Goal: Task Accomplishment & Management: Use online tool/utility

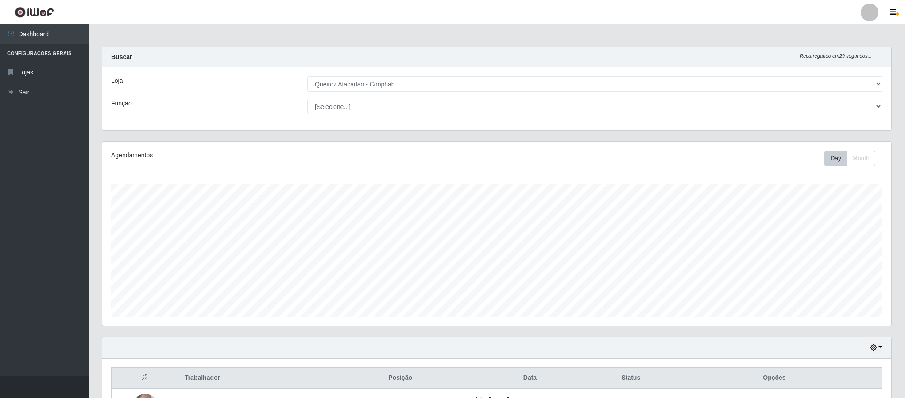
select select "463"
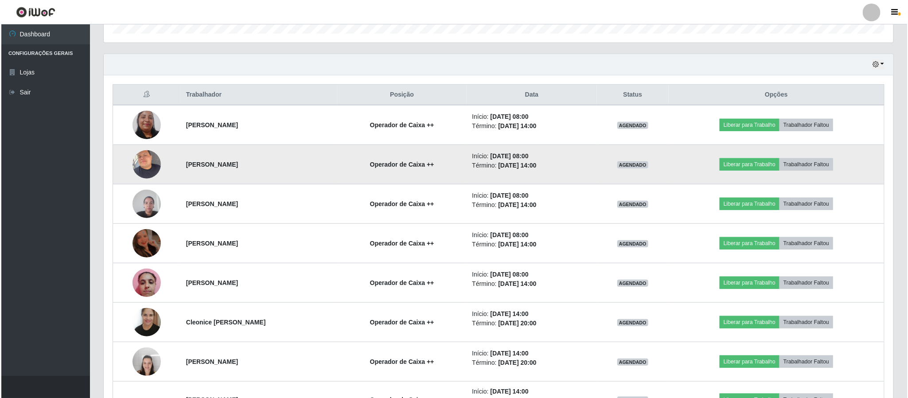
scroll to position [185, 788]
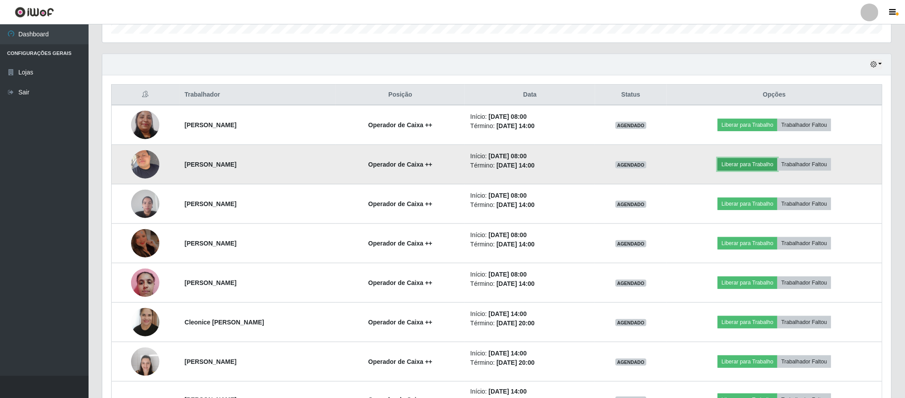
click at [750, 167] on button "Liberar para Trabalho" at bounding box center [748, 164] width 60 height 12
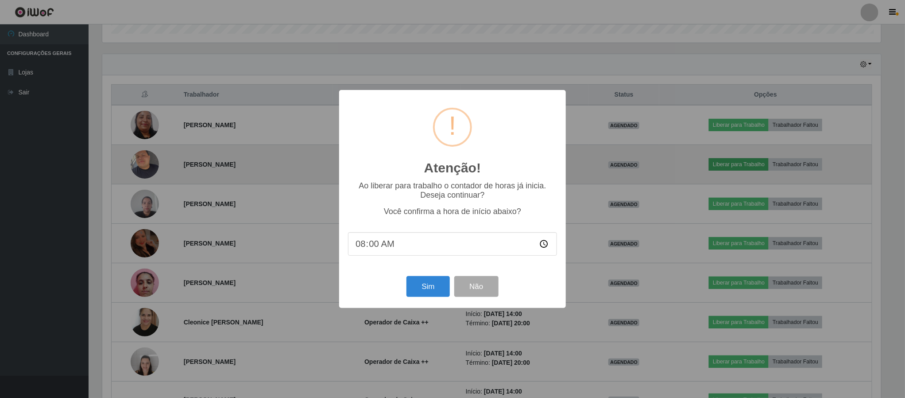
scroll to position [185, 781]
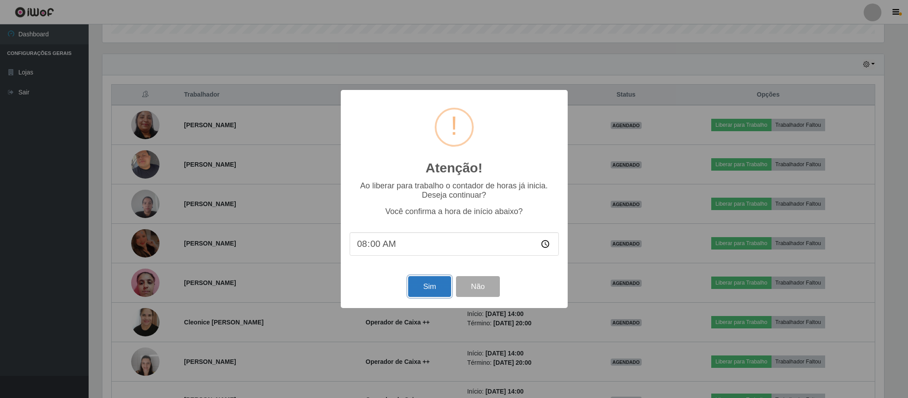
click at [436, 291] on button "Sim" at bounding box center [429, 286] width 43 height 21
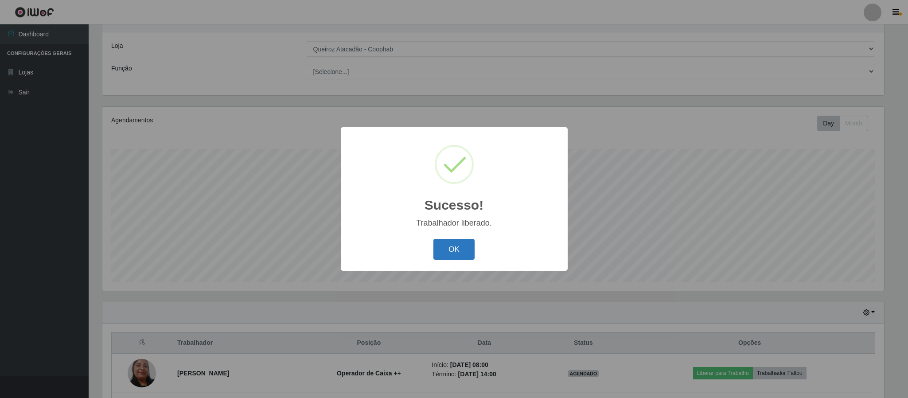
click at [446, 248] on button "OK" at bounding box center [453, 249] width 41 height 21
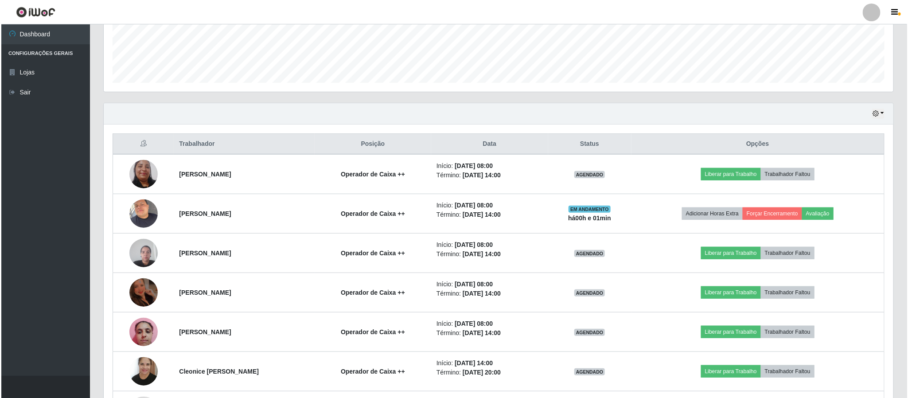
scroll to position [234, 0]
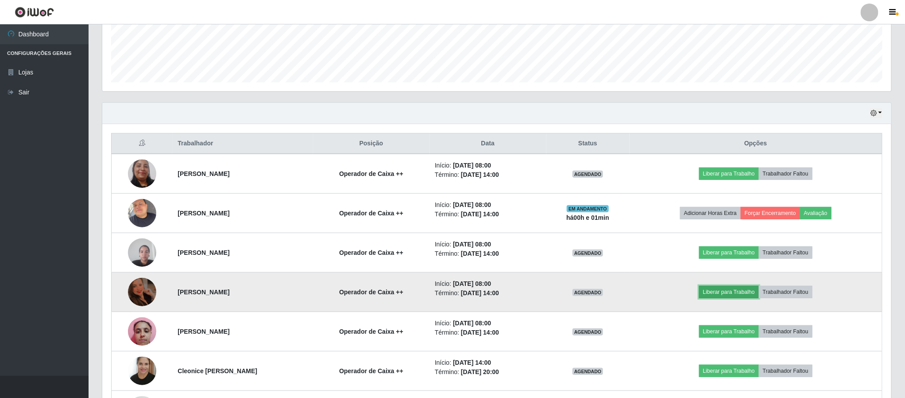
click at [751, 294] on button "Liberar para Trabalho" at bounding box center [729, 292] width 60 height 12
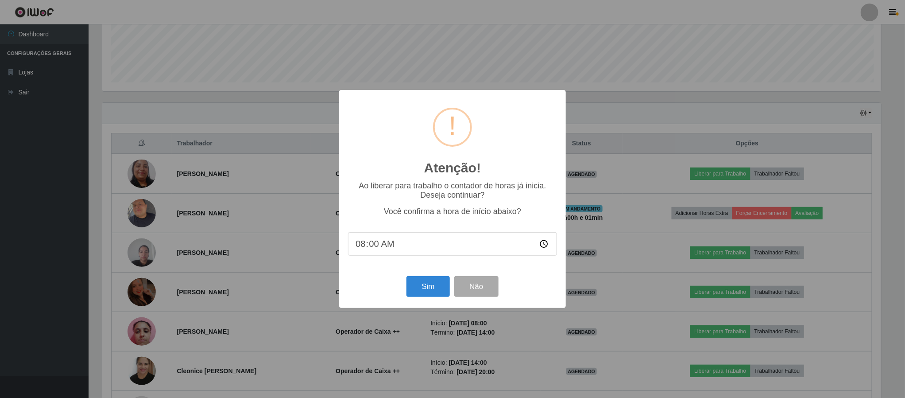
scroll to position [185, 781]
click at [435, 282] on button "Sim" at bounding box center [429, 286] width 43 height 21
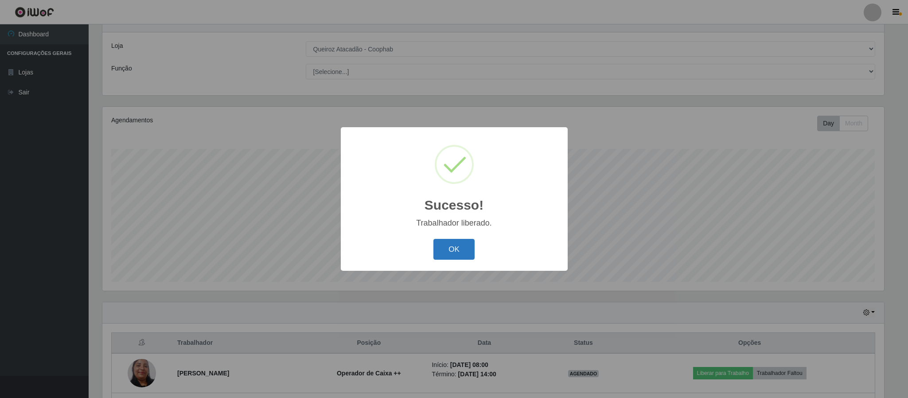
click at [451, 250] on button "OK" at bounding box center [453, 249] width 41 height 21
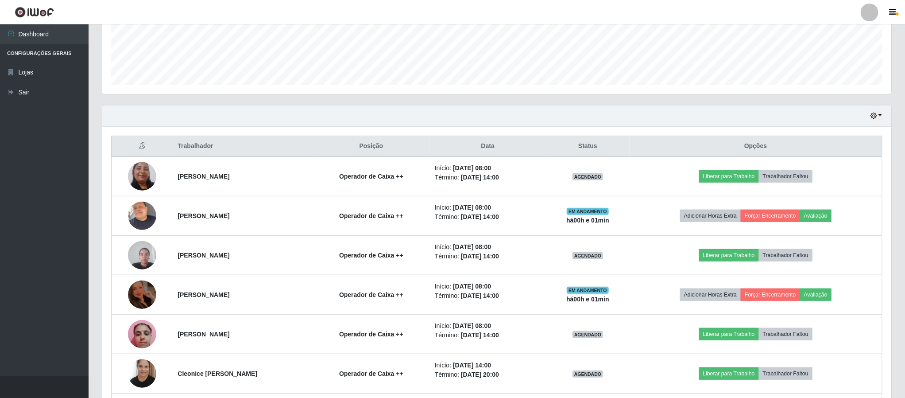
scroll to position [234, 0]
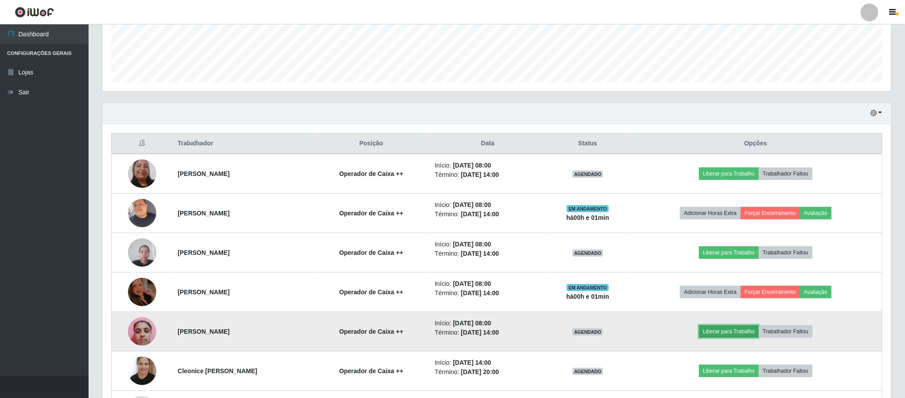
click at [749, 336] on button "Liberar para Trabalho" at bounding box center [729, 331] width 60 height 12
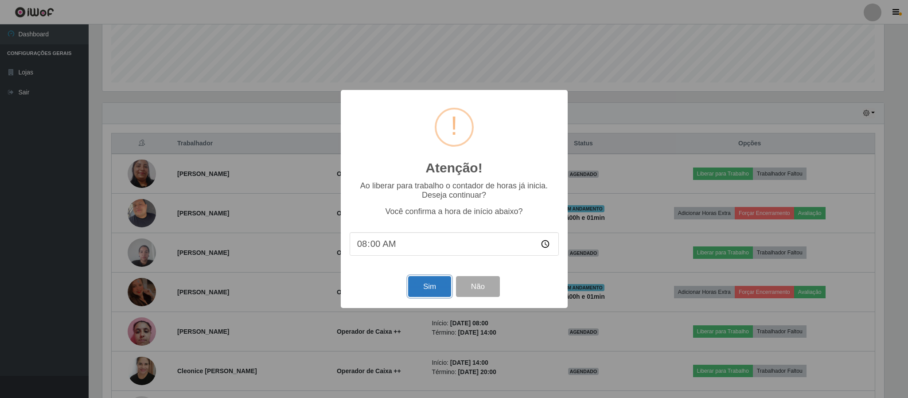
click at [429, 291] on button "Sim" at bounding box center [429, 286] width 43 height 21
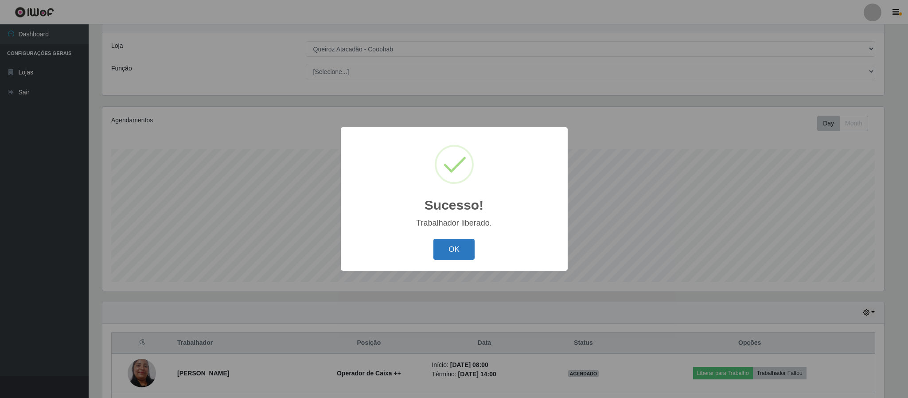
click at [444, 254] on button "OK" at bounding box center [453, 249] width 41 height 21
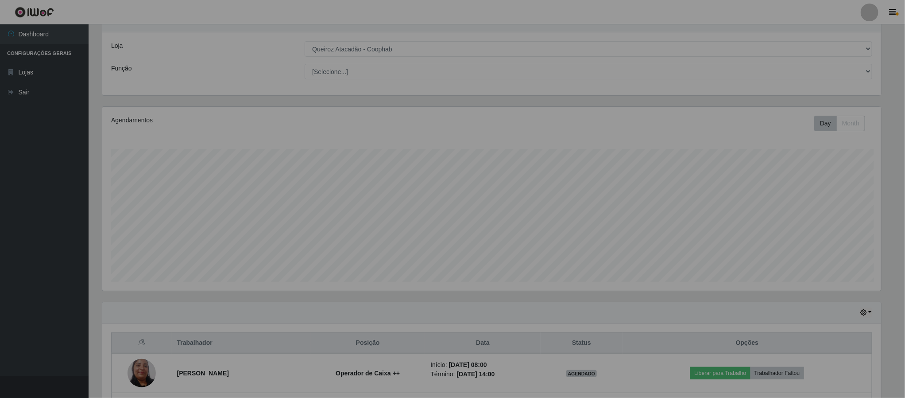
scroll to position [0, 0]
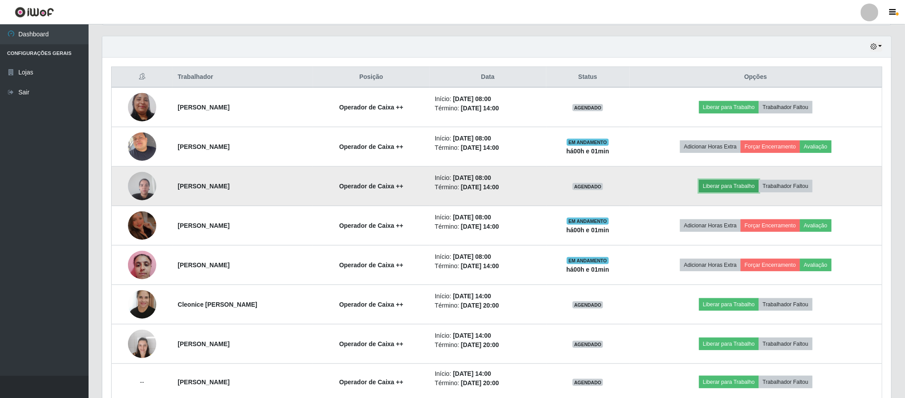
click at [741, 185] on button "Liberar para Trabalho" at bounding box center [729, 186] width 60 height 12
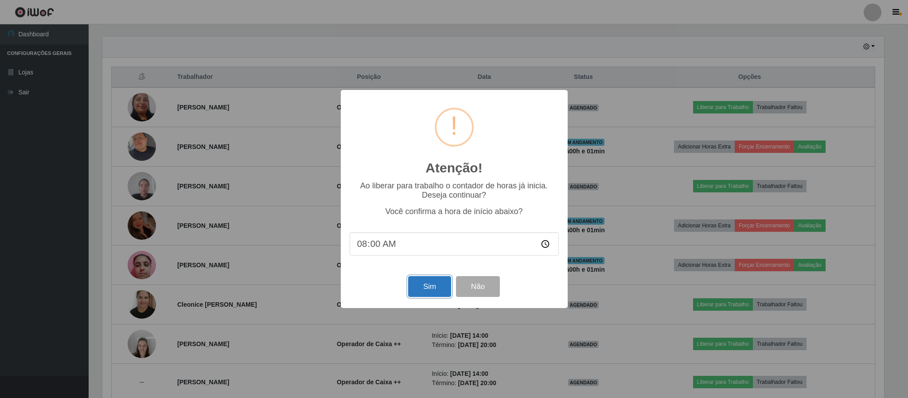
click at [416, 292] on button "Sim" at bounding box center [429, 286] width 43 height 21
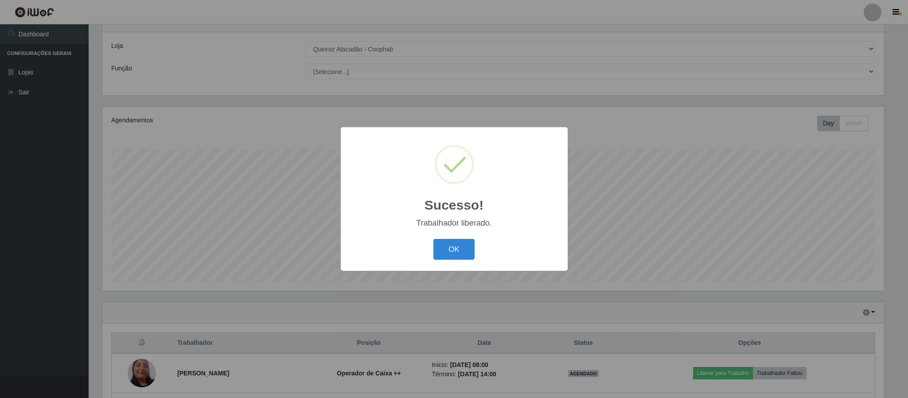
click at [449, 237] on div "OK Cancel" at bounding box center [453, 249] width 209 height 25
click at [456, 256] on button "OK" at bounding box center [453, 249] width 41 height 21
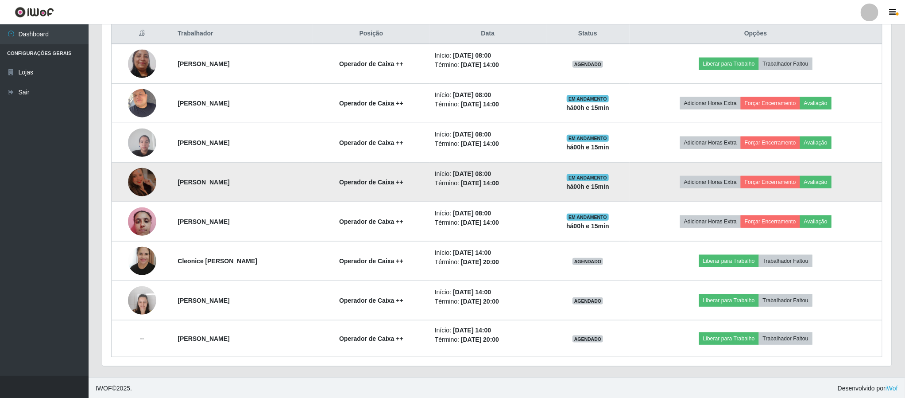
scroll to position [349, 0]
